Goal: Information Seeking & Learning: Learn about a topic

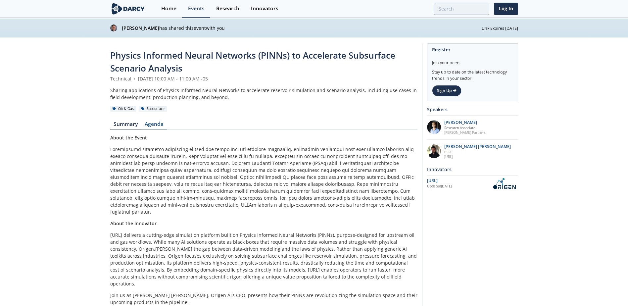
click at [154, 122] on link "Agenda" at bounding box center [154, 126] width 26 height 8
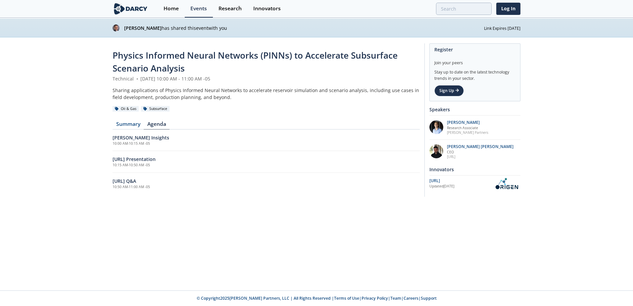
click at [128, 120] on div "Physics Informed Neural Networks (PINNs) to Accelerate Subsurface Scenario Anal…" at bounding box center [266, 121] width 307 height 145
click at [132, 125] on link "Summary" at bounding box center [128, 126] width 31 height 8
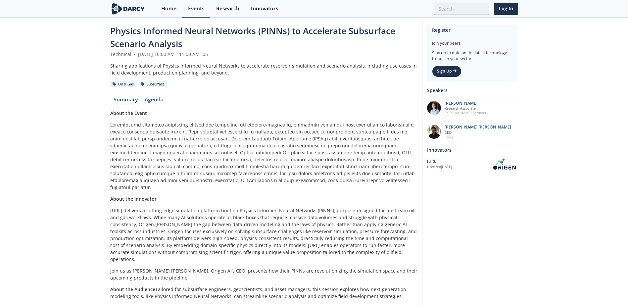
scroll to position [36, 0]
